Goal: Communication & Community: Answer question/provide support

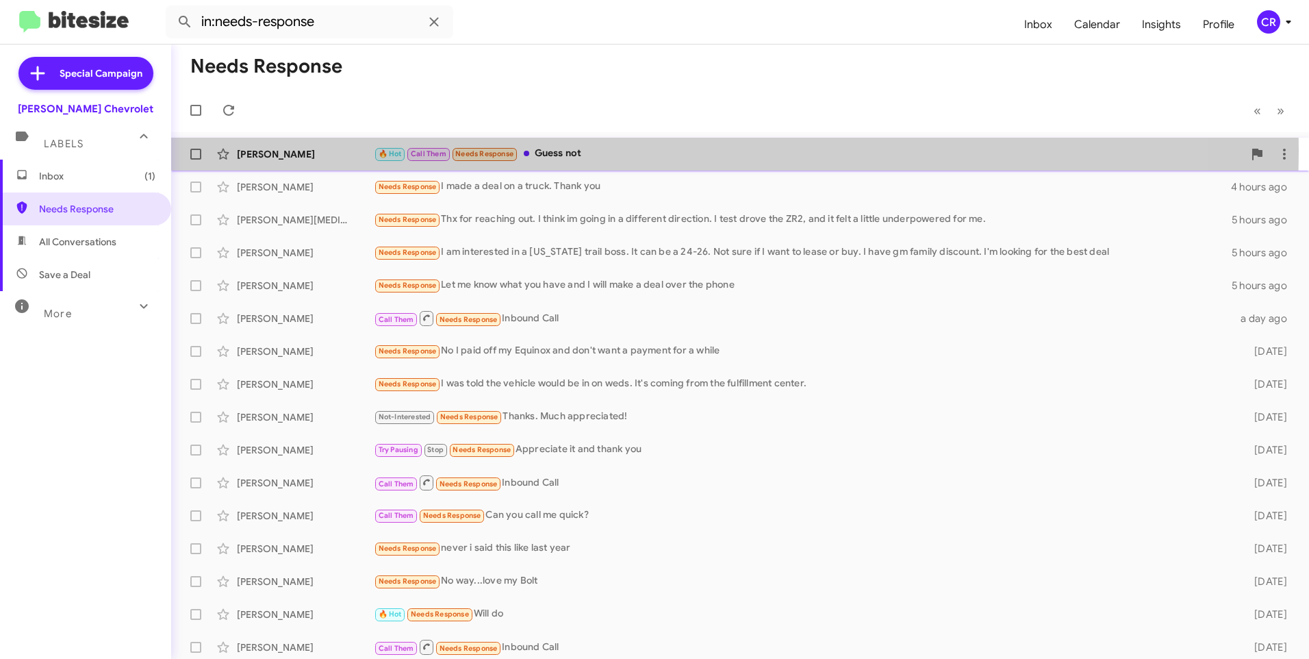
click at [557, 149] on div "🔥 Hot Call Them Needs Response Guess not" at bounding box center [809, 154] width 870 height 16
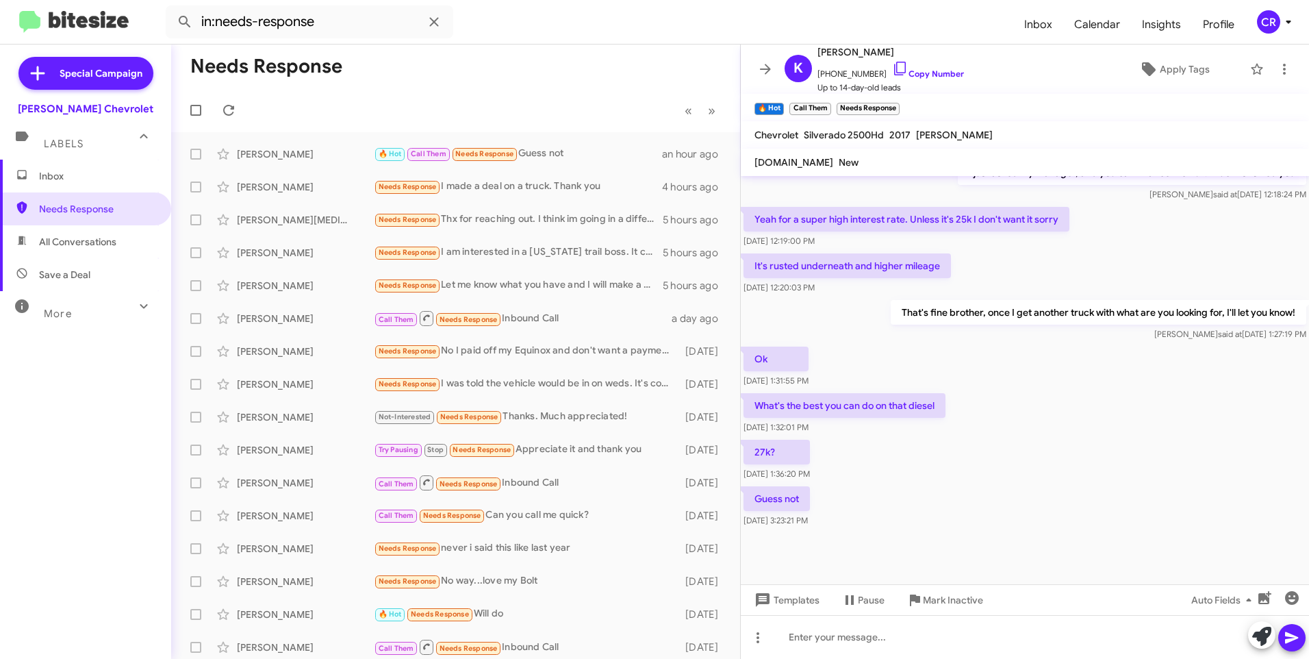
scroll to position [605, 0]
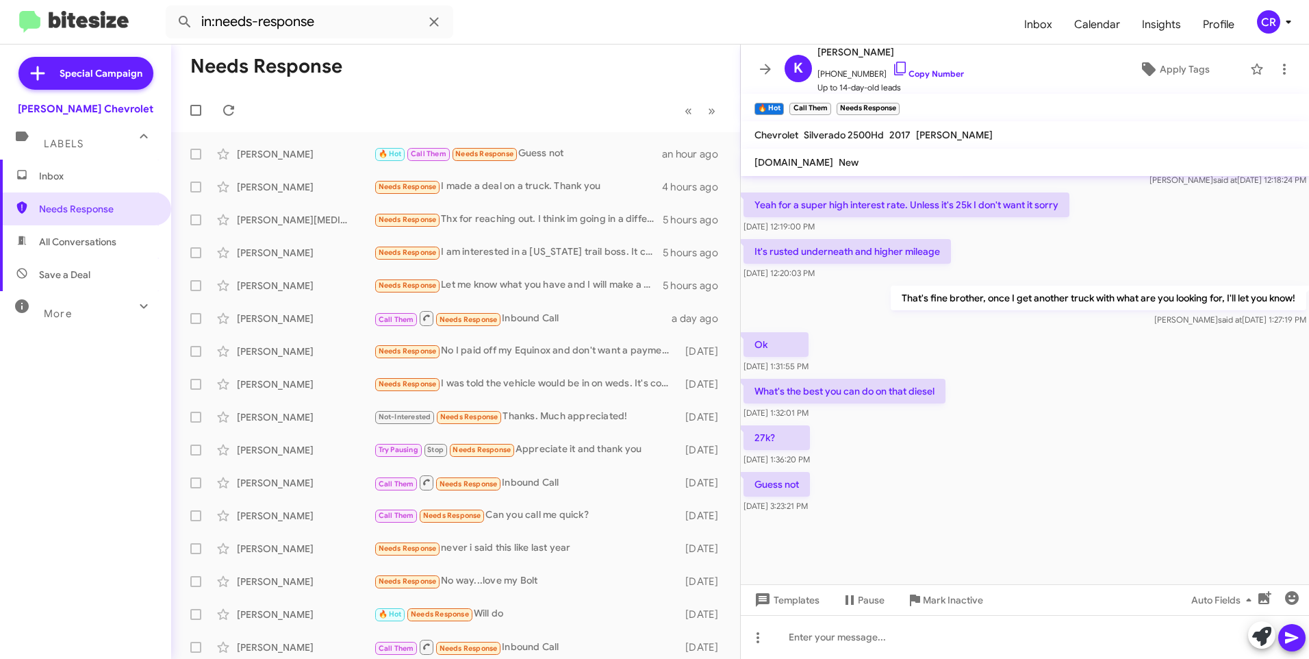
click at [61, 232] on span "All Conversations" at bounding box center [85, 241] width 171 height 33
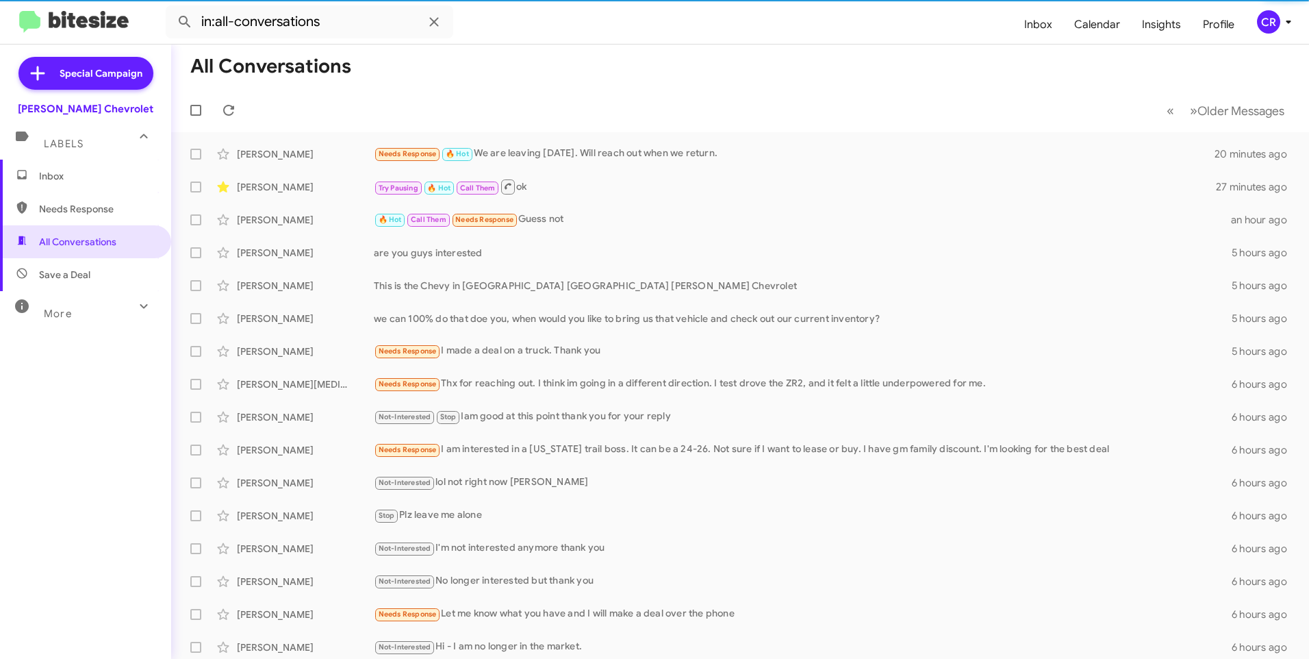
click at [77, 274] on span "Save a Deal" at bounding box center [64, 275] width 51 height 14
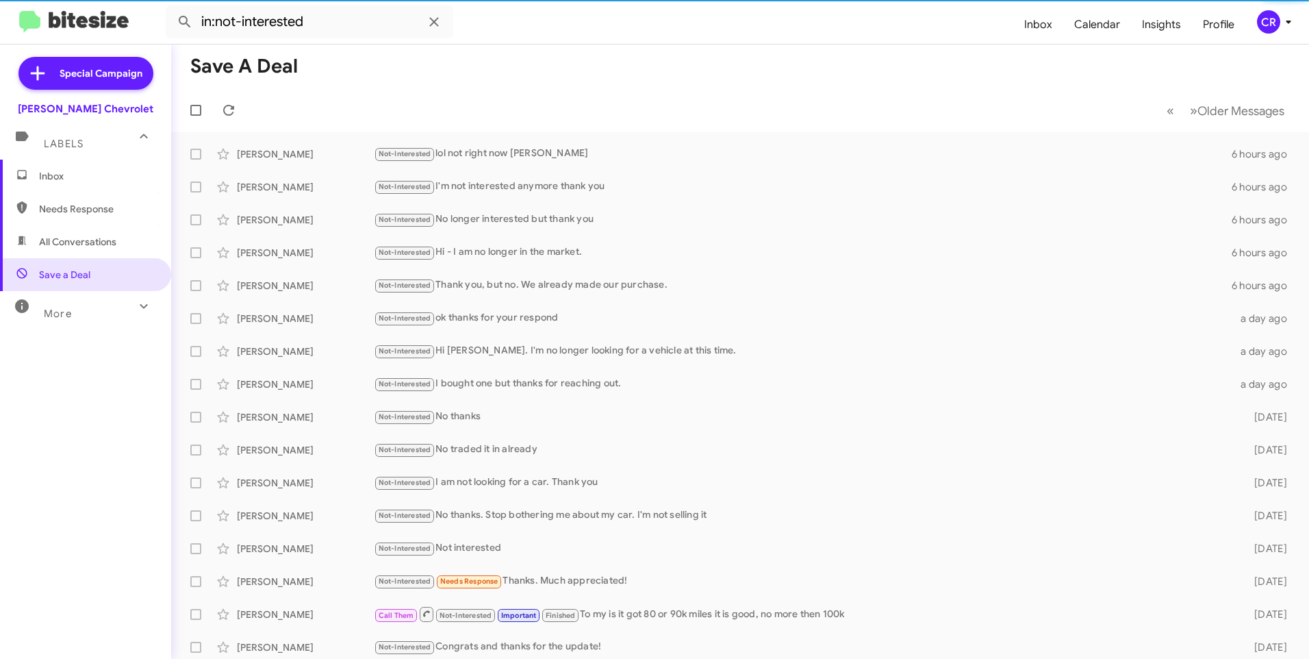
click at [100, 210] on span "Needs Response" at bounding box center [97, 209] width 116 height 14
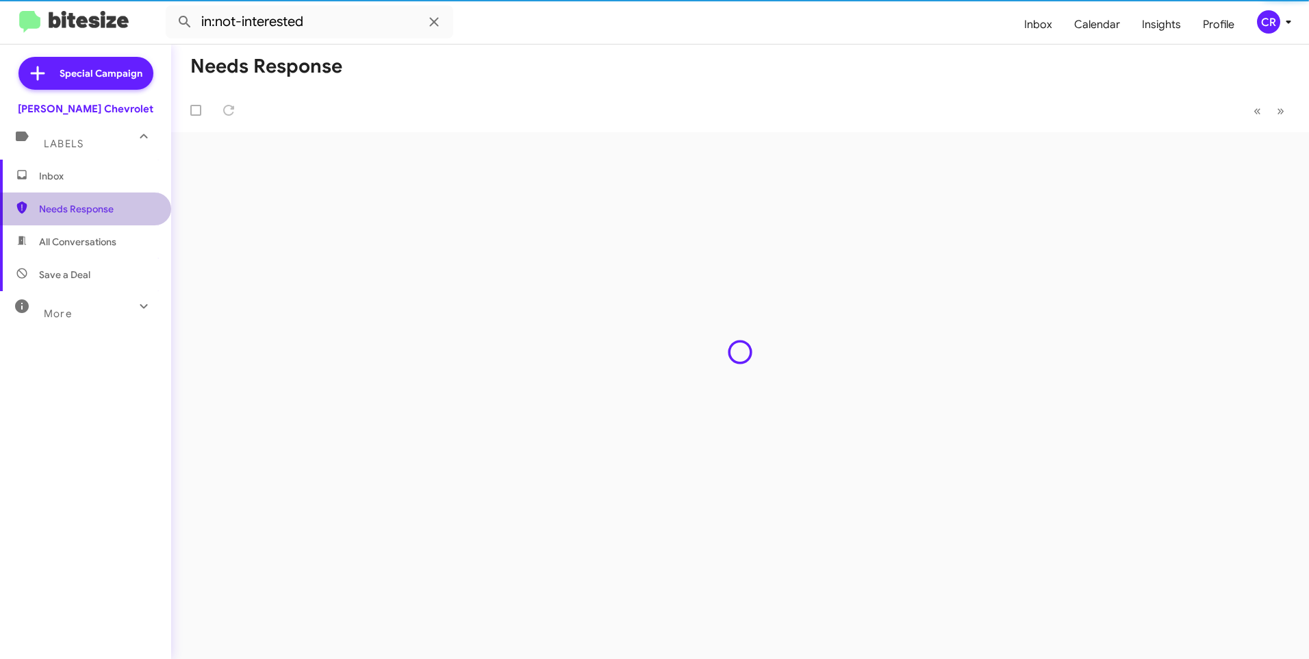
type input "in:needs-response"
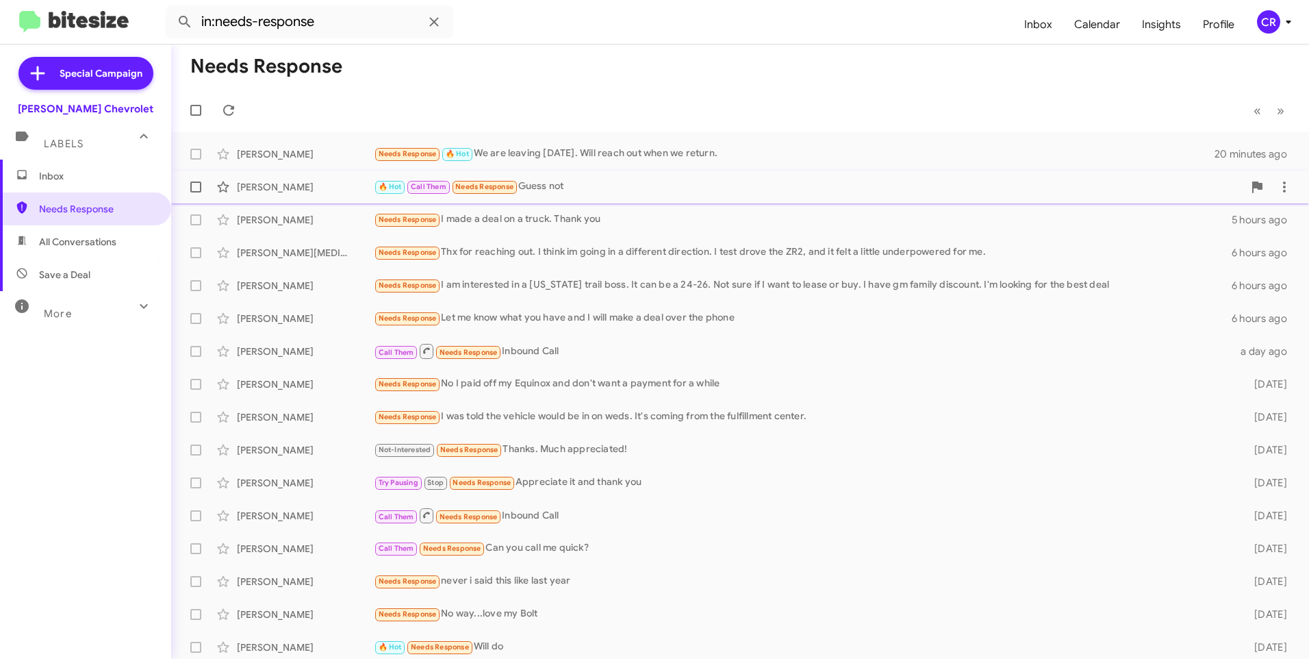
click at [556, 182] on div "🔥 Hot Call Them Needs Response Guess not" at bounding box center [809, 187] width 870 height 16
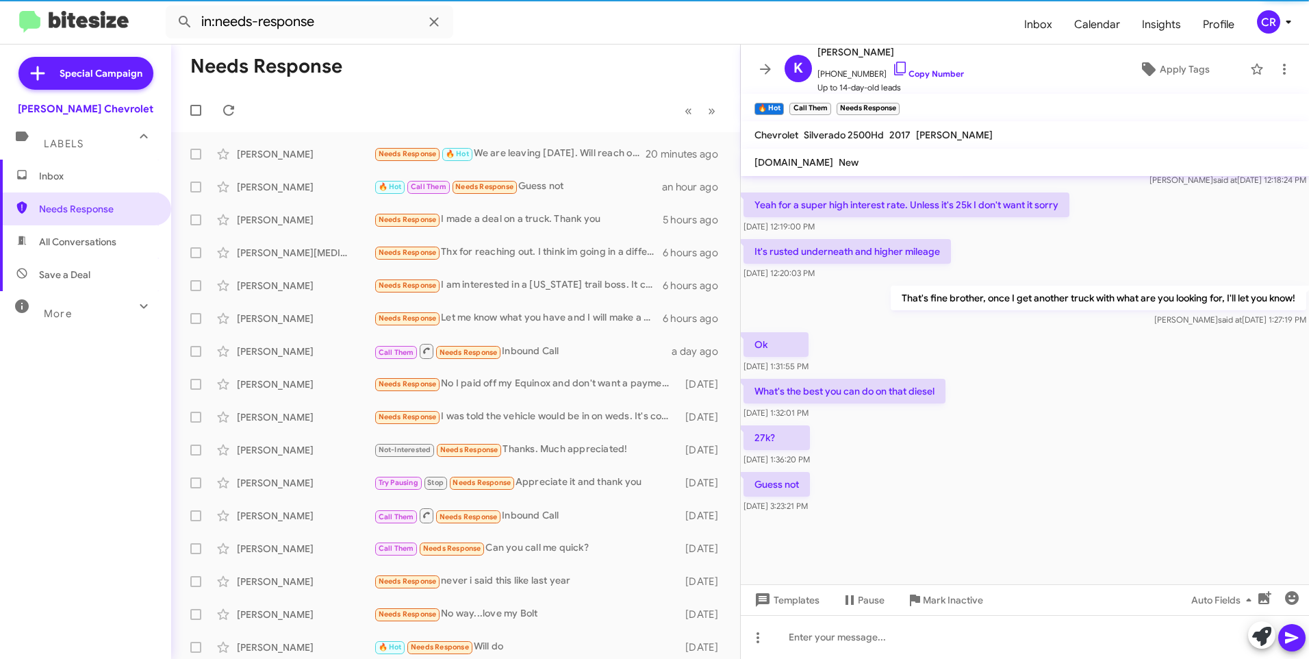
scroll to position [633, 0]
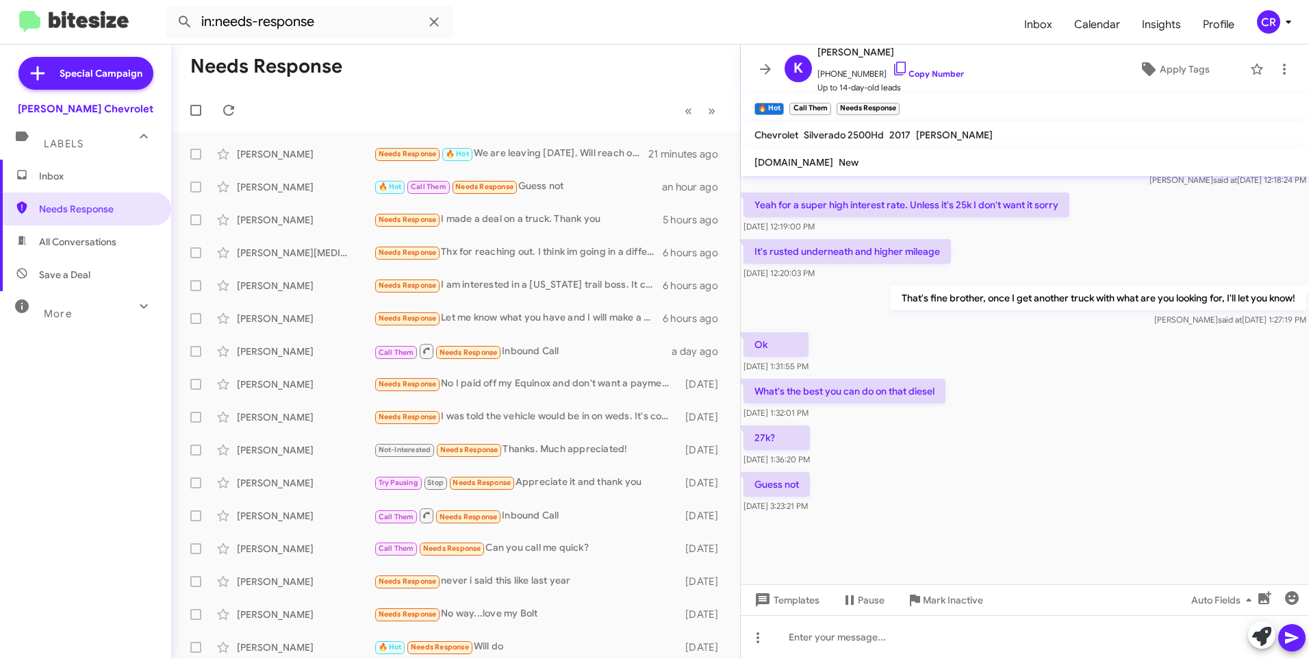
scroll to position [633, 0]
